Goal: Answer question/provide support: Share knowledge or assist other users

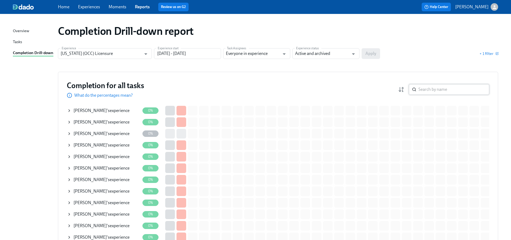
click at [426, 86] on input "search" at bounding box center [454, 89] width 71 height 11
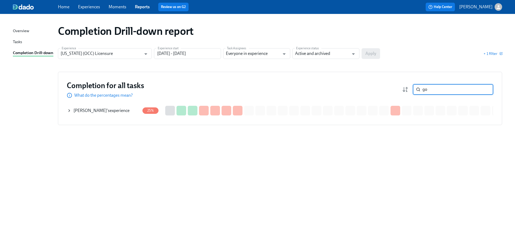
type input "g"
click at [119, 54] on input "[US_STATE] (OCC) Licensure" at bounding box center [101, 53] width 81 height 11
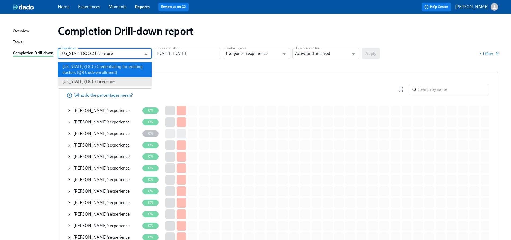
click at [130, 70] on li "[US_STATE] (OCC) Credentialing for existing doctors [QR Code enrollment]" at bounding box center [105, 69] width 94 height 15
type input "[US_STATE] (OCC) Credentialing for existing doctors [QR Code enrollment]"
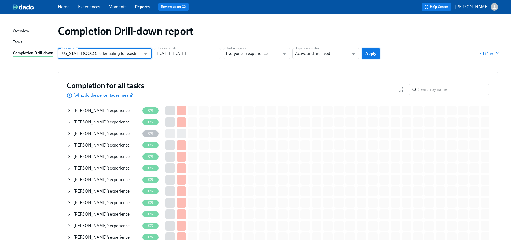
click at [373, 52] on span "Apply" at bounding box center [370, 53] width 11 height 5
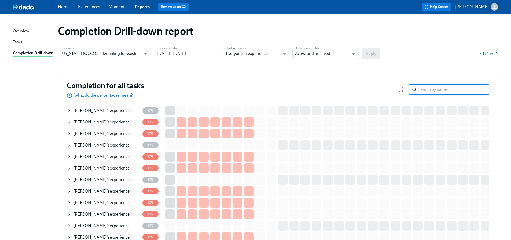
click at [444, 89] on input "search" at bounding box center [454, 89] width 71 height 11
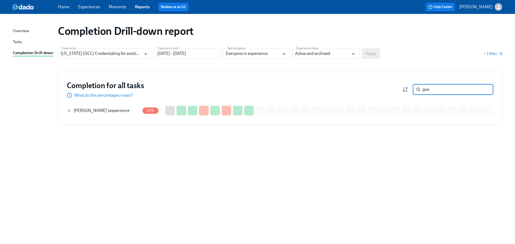
click at [97, 111] on span "[PERSON_NAME]" at bounding box center [90, 110] width 33 height 5
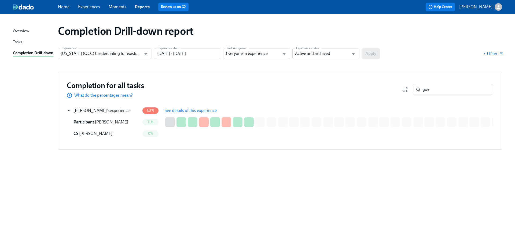
click at [209, 109] on span "See details of this experience" at bounding box center [191, 110] width 52 height 5
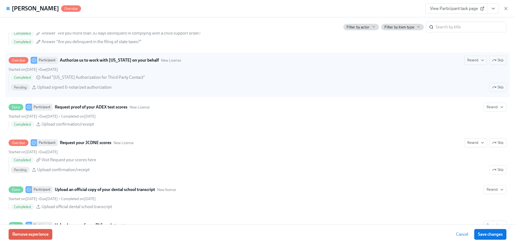
scroll to position [617, 0]
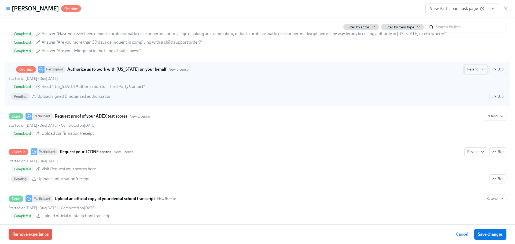
click at [471, 72] on span "Resend" at bounding box center [475, 69] width 17 height 5
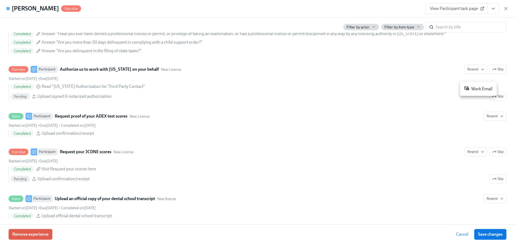
click at [470, 86] on div "Work Email" at bounding box center [478, 89] width 28 height 6
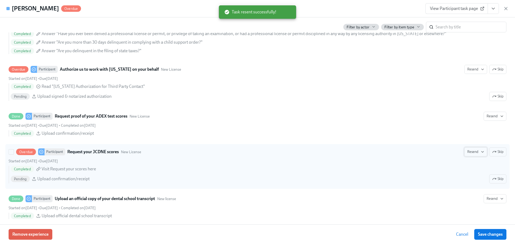
click at [468, 155] on span "Resend" at bounding box center [475, 151] width 17 height 5
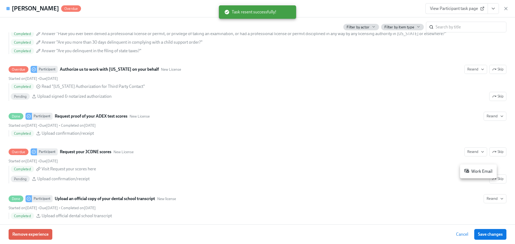
click at [471, 173] on div "Work Email" at bounding box center [478, 171] width 28 height 6
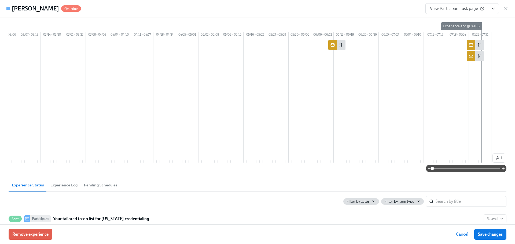
scroll to position [0, 0]
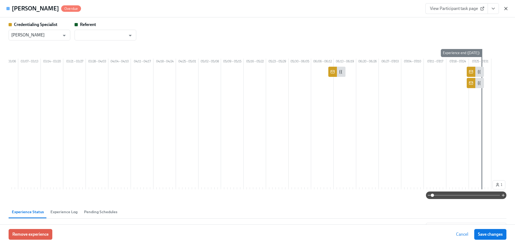
click at [504, 8] on icon "button" at bounding box center [505, 8] width 5 height 5
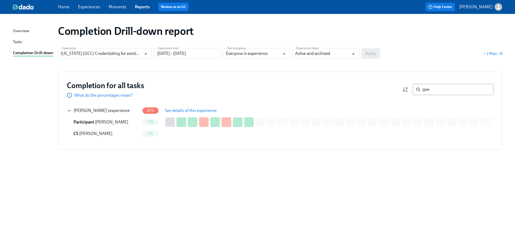
click at [449, 87] on input "goe" at bounding box center [458, 89] width 71 height 11
click at [448, 86] on input "goe" at bounding box center [458, 89] width 71 height 11
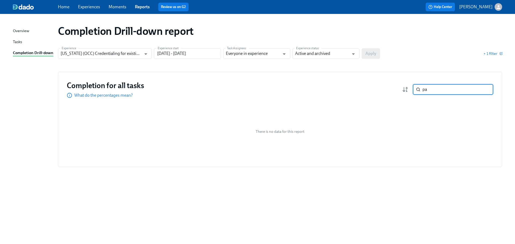
type input "p"
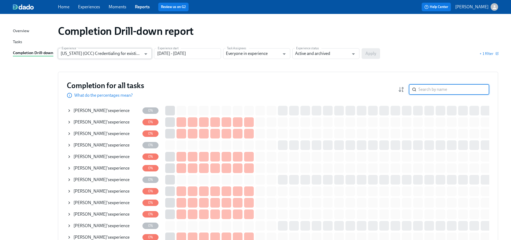
click at [85, 54] on input "[US_STATE] (OCC) Credentialing for existing doctors [QR Code enrollment]" at bounding box center [101, 53] width 81 height 11
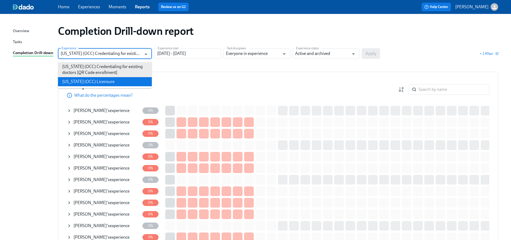
click at [93, 82] on li "[US_STATE] (OCC) Licensure" at bounding box center [105, 81] width 94 height 9
type input "[US_STATE] (OCC) Licensure"
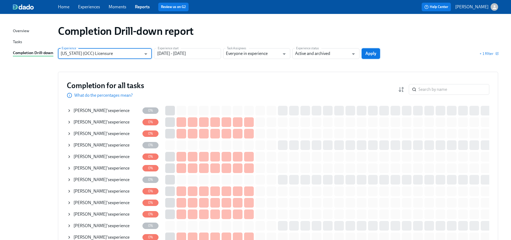
click at [371, 54] on span "Apply" at bounding box center [370, 53] width 11 height 5
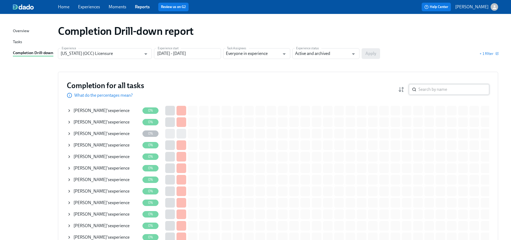
click at [445, 91] on input "search" at bounding box center [454, 89] width 71 height 11
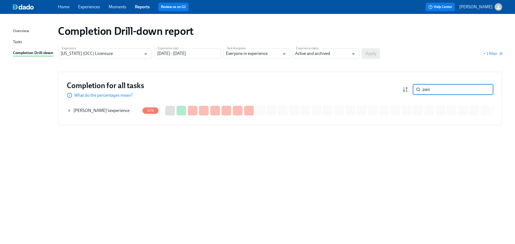
type input "pais"
click at [90, 111] on span "[PERSON_NAME]" at bounding box center [90, 110] width 33 height 5
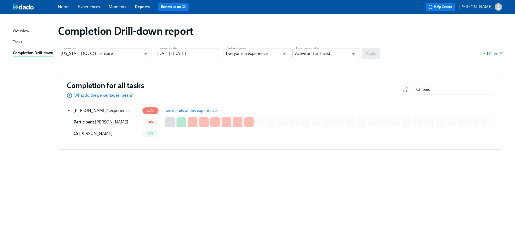
click at [181, 112] on span "See details of this experience" at bounding box center [191, 110] width 52 height 5
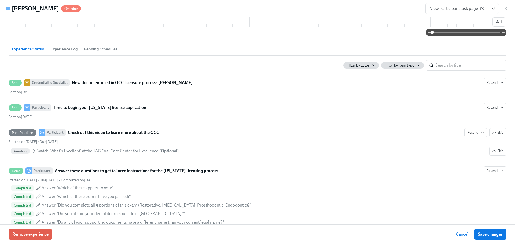
scroll to position [161, 0]
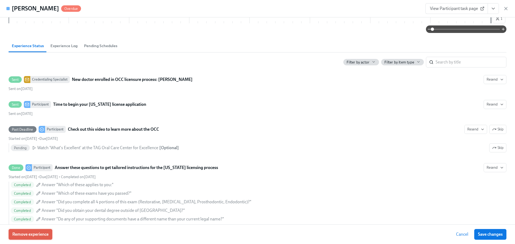
click at [37, 234] on span "Remove experience" at bounding box center [30, 234] width 36 height 5
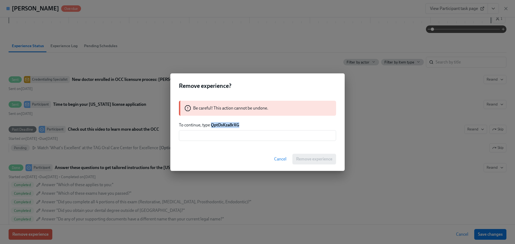
drag, startPoint x: 239, startPoint y: 124, endPoint x: 211, endPoint y: 124, distance: 27.4
click at [211, 124] on strong "QptDsKza8rXG" at bounding box center [225, 125] width 28 height 5
copy strong "QptDsKza8rXG"
click at [220, 134] on input "text" at bounding box center [257, 135] width 157 height 11
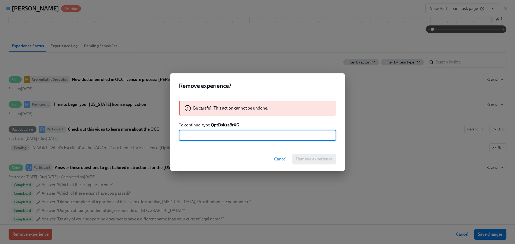
paste input "QptDsKza8rXG"
type input "QptDsKza8rXG"
click at [303, 155] on button "Remove experience" at bounding box center [314, 159] width 44 height 11
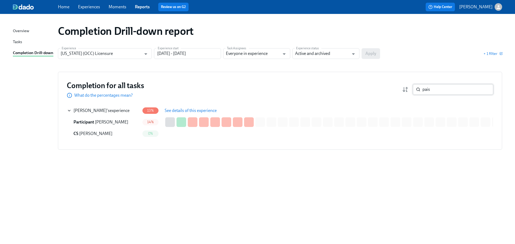
click at [449, 90] on input "pais" at bounding box center [458, 89] width 71 height 11
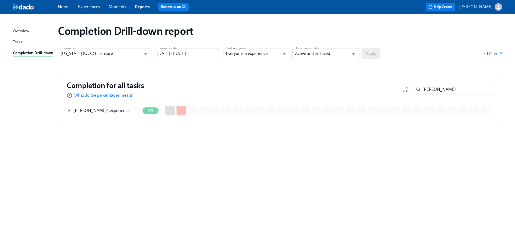
click at [94, 111] on span "[PERSON_NAME]" at bounding box center [90, 110] width 33 height 5
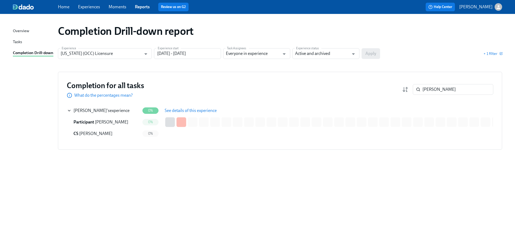
click at [183, 109] on span "See details of this experience" at bounding box center [191, 110] width 52 height 5
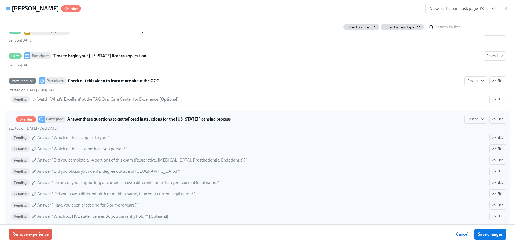
scroll to position [161, 0]
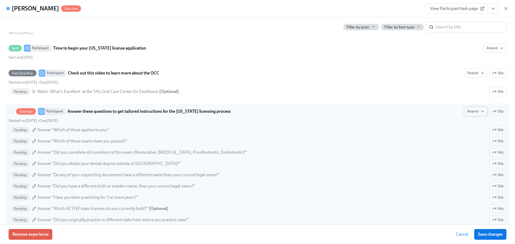
click at [470, 113] on span "Resend" at bounding box center [475, 111] width 17 height 5
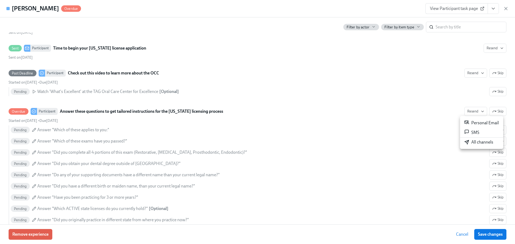
click at [472, 138] on li "All channels" at bounding box center [481, 142] width 43 height 9
click at [505, 10] on icon "button" at bounding box center [506, 8] width 3 height 3
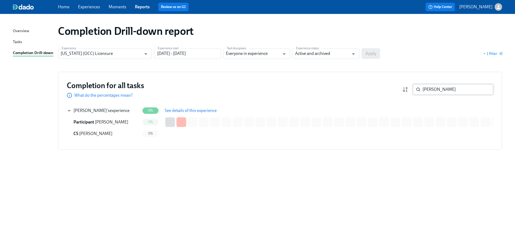
click at [452, 92] on input "[PERSON_NAME]" at bounding box center [458, 89] width 71 height 11
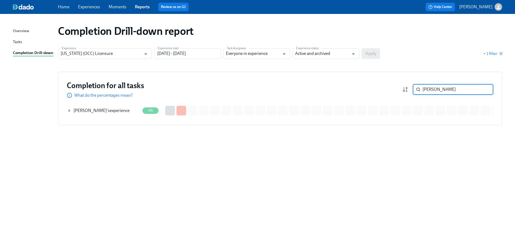
type input "[PERSON_NAME]"
click at [85, 108] on span "[PERSON_NAME]" at bounding box center [90, 110] width 33 height 5
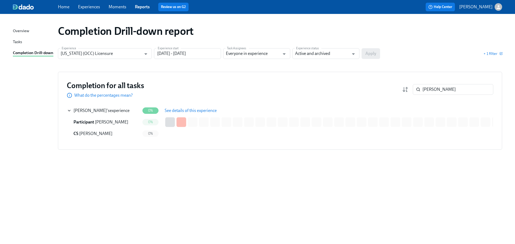
click at [179, 112] on span "See details of this experience" at bounding box center [191, 110] width 52 height 5
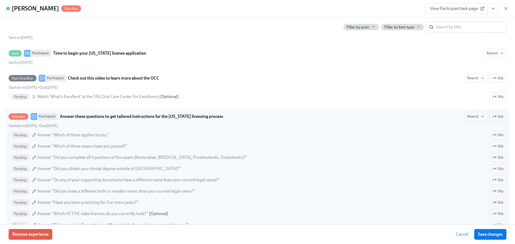
scroll to position [161, 0]
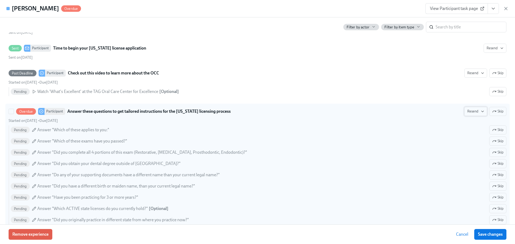
click at [467, 112] on span "Resend" at bounding box center [475, 111] width 17 height 5
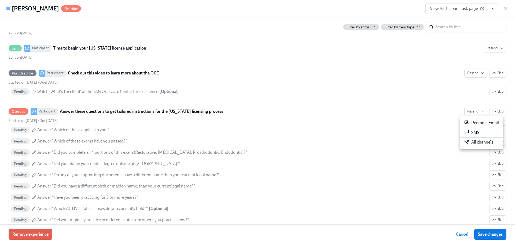
click at [473, 142] on div "All channels" at bounding box center [478, 143] width 29 height 6
